Goal: Task Accomplishment & Management: Complete application form

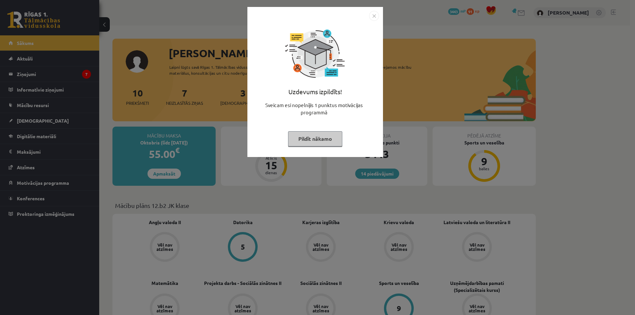
click at [523, 77] on div "Uzdevums izpildīts! Sveicam esi nopelnījis 1 punktus motivācijas programmā Pild…" at bounding box center [317, 157] width 635 height 315
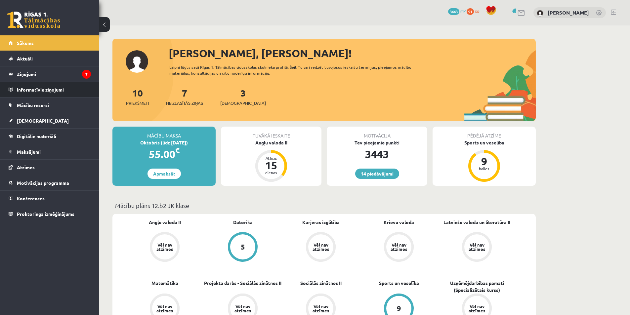
click at [58, 83] on legend "Informatīvie ziņojumi 0" at bounding box center [54, 89] width 74 height 15
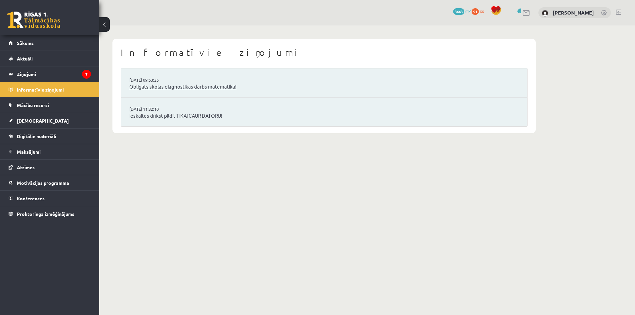
click at [170, 85] on link "Obligāts skolas diagnostikas darbs matemātikā!" at bounding box center [323, 87] width 389 height 8
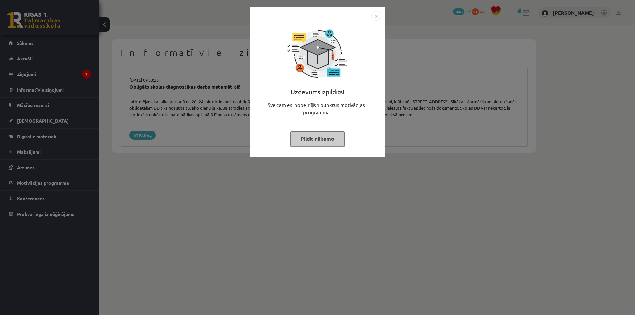
click at [317, 138] on button "Pildīt nākamo" at bounding box center [317, 138] width 54 height 15
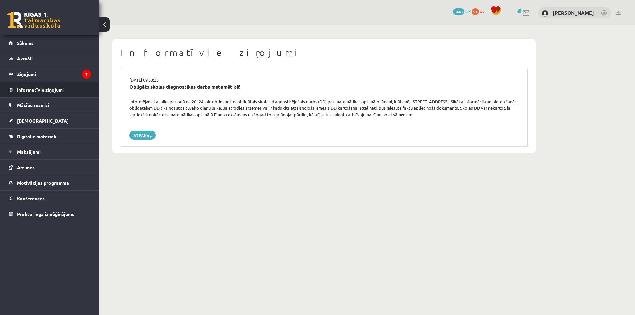
click at [41, 91] on legend "Informatīvie ziņojumi 0" at bounding box center [54, 89] width 74 height 15
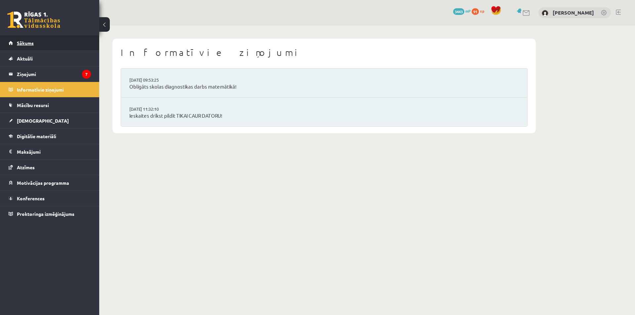
click at [31, 38] on link "Sākums" at bounding box center [50, 42] width 82 height 15
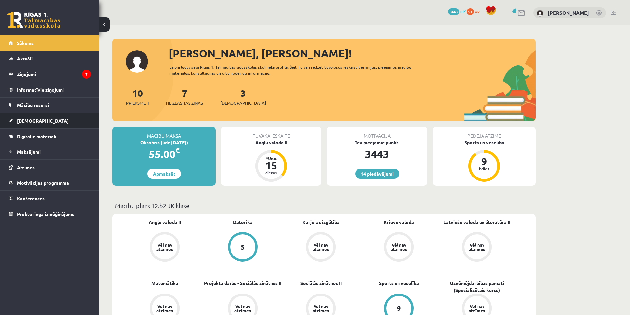
click at [31, 118] on span "[DEMOGRAPHIC_DATA]" at bounding box center [43, 121] width 52 height 6
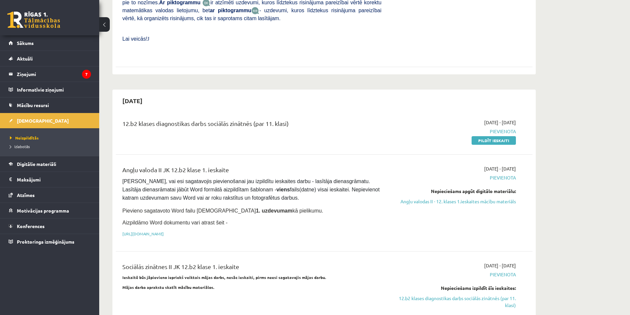
scroll to position [264, 0]
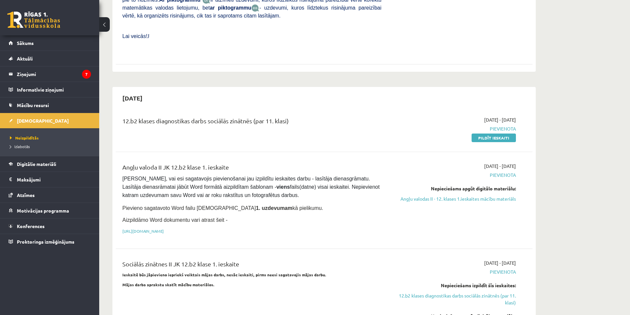
drag, startPoint x: 299, startPoint y: 106, endPoint x: 254, endPoint y: 106, distance: 45.3
click at [254, 116] on div "12.b2 klases diagnostikas darbs sociālās zinātnēs (par 11. klasi)" at bounding box center [251, 122] width 259 height 12
click at [321, 116] on div "12.b2 klases diagnostikas darbs sociālās zinātnēs (par 11. klasi)" at bounding box center [251, 128] width 269 height 25
drag, startPoint x: 291, startPoint y: 103, endPoint x: 255, endPoint y: 107, distance: 36.2
click at [255, 116] on div "12.b2 klases diagnostikas darbs sociālās zinātnēs (par 11. klasi)" at bounding box center [251, 122] width 259 height 12
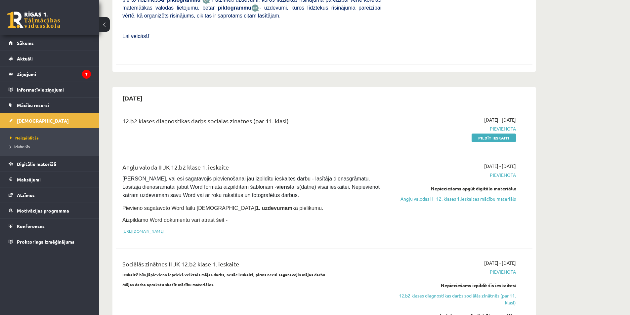
click at [314, 116] on div "12.b2 klases diagnostikas darbs sociālās zinātnēs (par 11. klasi)" at bounding box center [251, 122] width 259 height 12
drag, startPoint x: 123, startPoint y: 269, endPoint x: 218, endPoint y: 271, distance: 94.6
click at [218, 282] on p "Mājas darba aprakstu skatīt mācību materiālos." at bounding box center [251, 285] width 259 height 6
